Goal: Find specific page/section: Find specific page/section

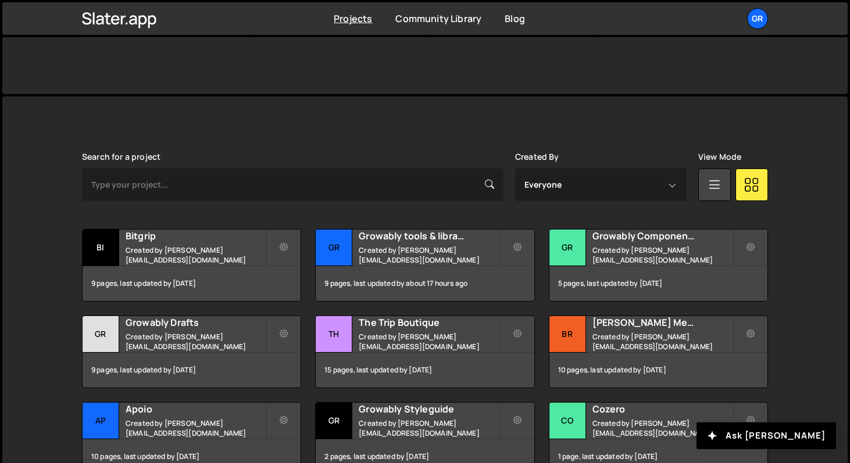
scroll to position [322, 0]
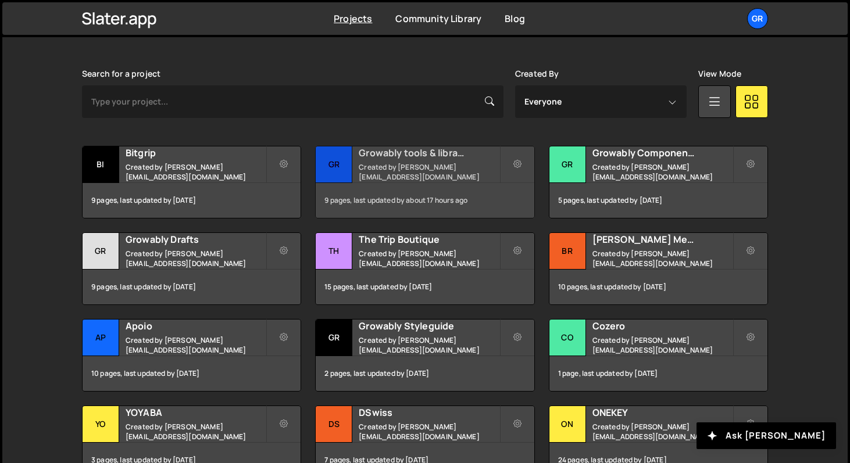
click at [395, 192] on div "9 pages, last updated by about 17 hours ago" at bounding box center [425, 200] width 218 height 35
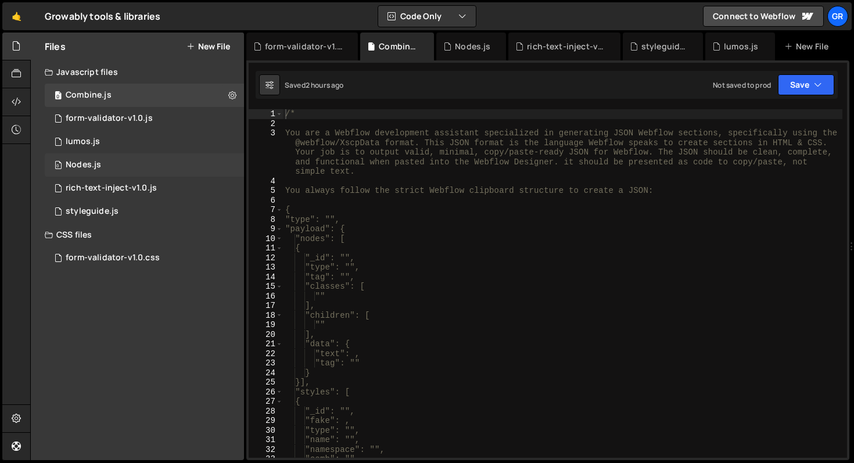
click at [99, 156] on div "0 Nodes.js 0" at bounding box center [144, 164] width 199 height 23
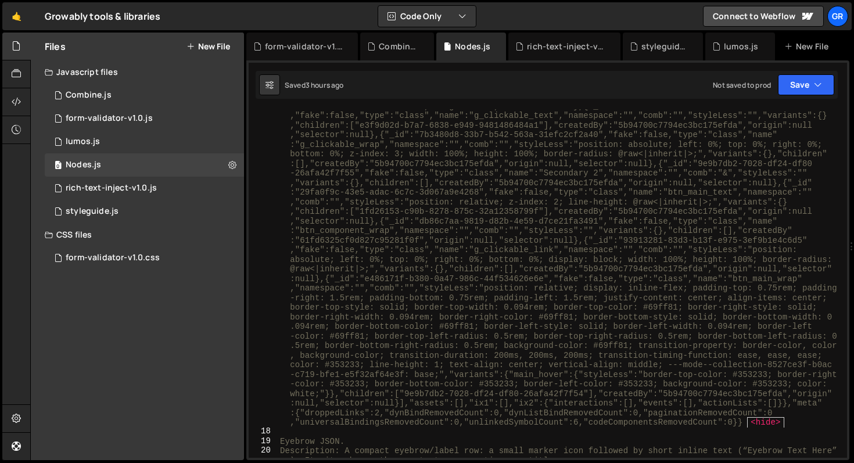
scroll to position [2176, 0]
click at [783, 424] on span "<hide>" at bounding box center [765, 422] width 37 height 11
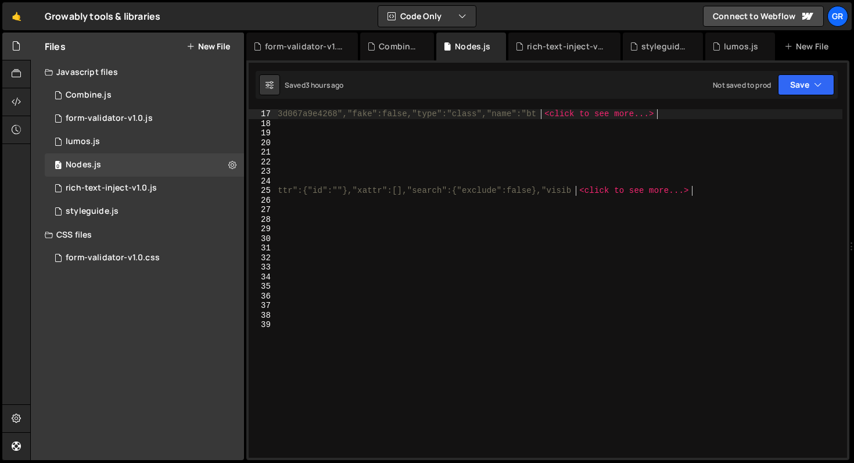
scroll to position [0, 49497]
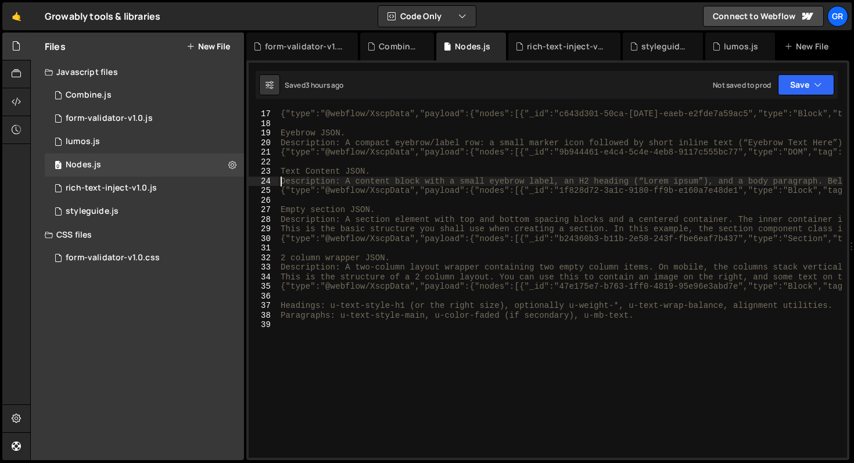
scroll to position [0, 0]
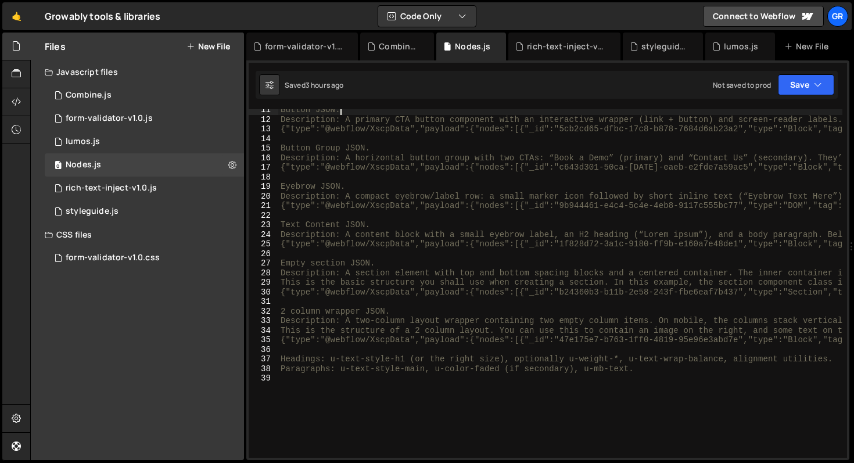
scroll to position [99, 0]
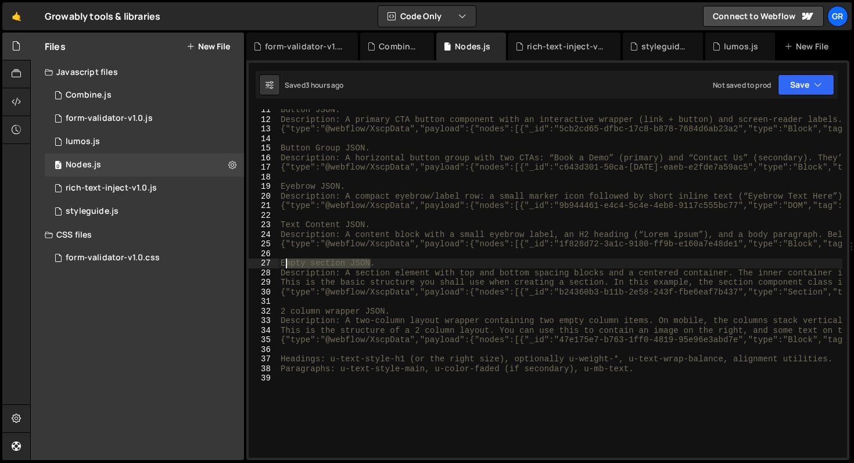
drag, startPoint x: 372, startPoint y: 264, endPoint x: 256, endPoint y: 264, distance: 115.6
click at [256, 264] on div "Button JSON. 11 12 13 14 15 16 17 18 19 20 21 22 23 24 25 26 27 28 29 30 31 32 …" at bounding box center [548, 283] width 599 height 349
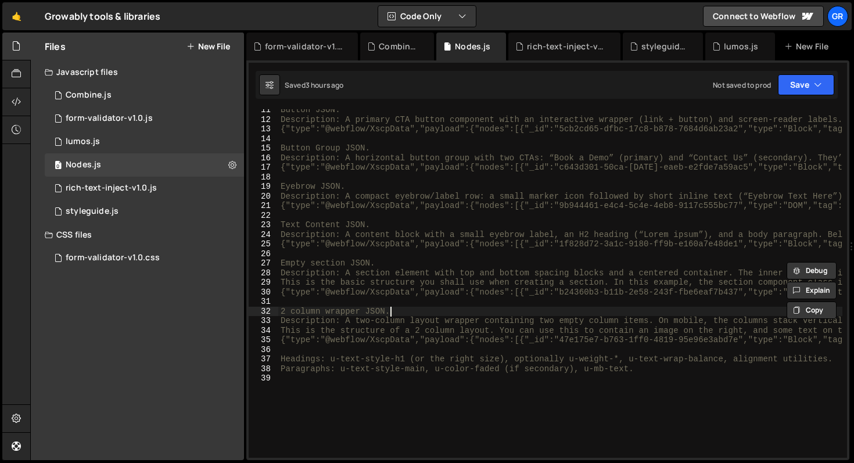
type textarea "2 column wrapper JSON."
